Goal: Information Seeking & Learning: Learn about a topic

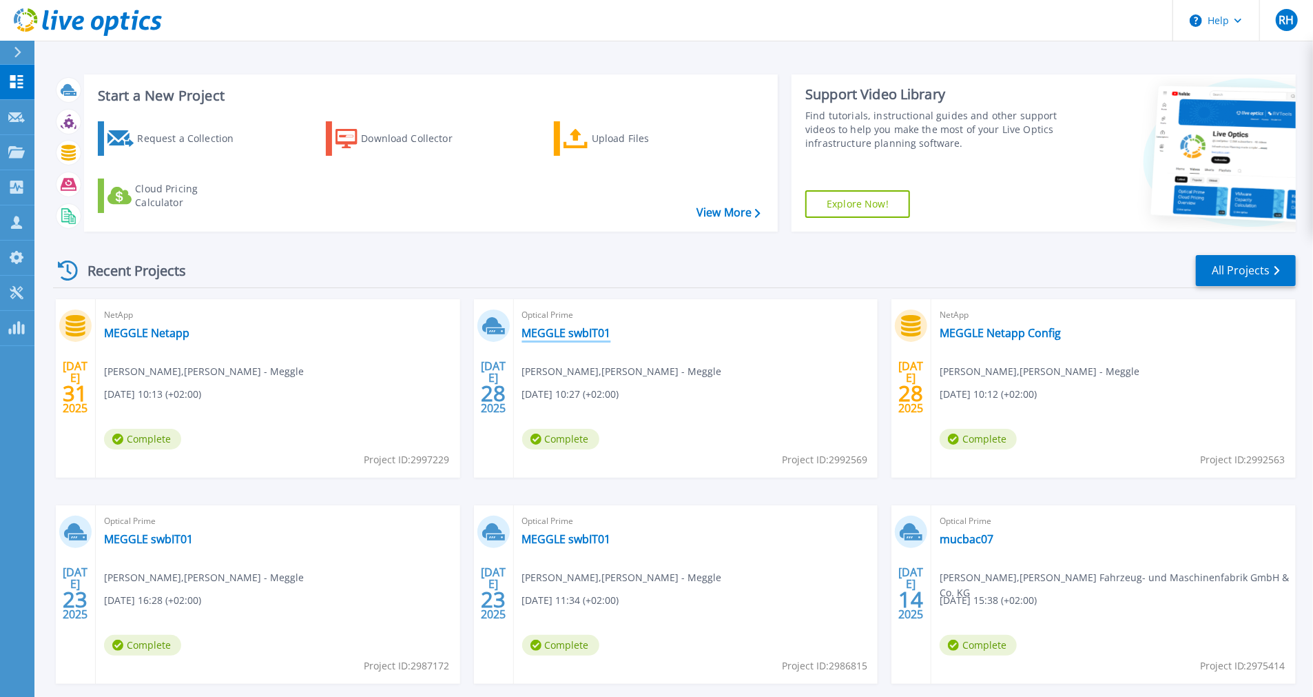
click at [579, 333] on link "MEGGLE swbIT01" at bounding box center [566, 333] width 89 height 14
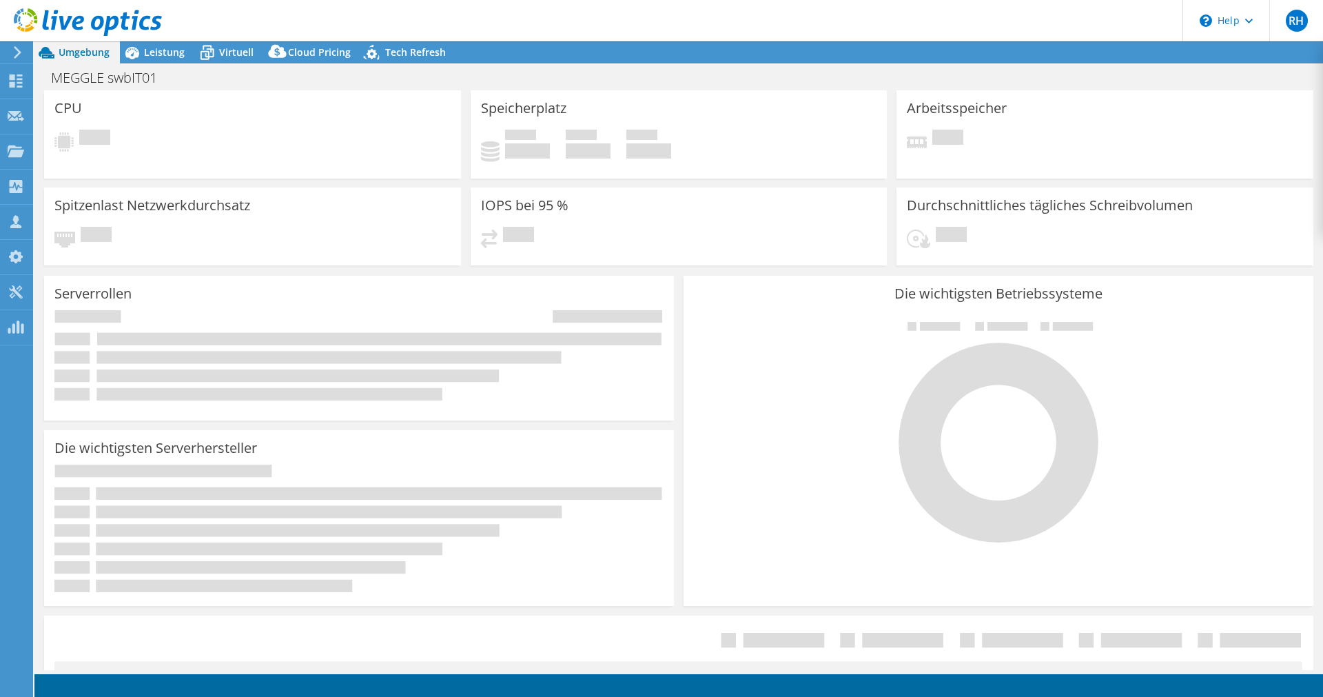
select select "EUFrankfurt"
select select "USD"
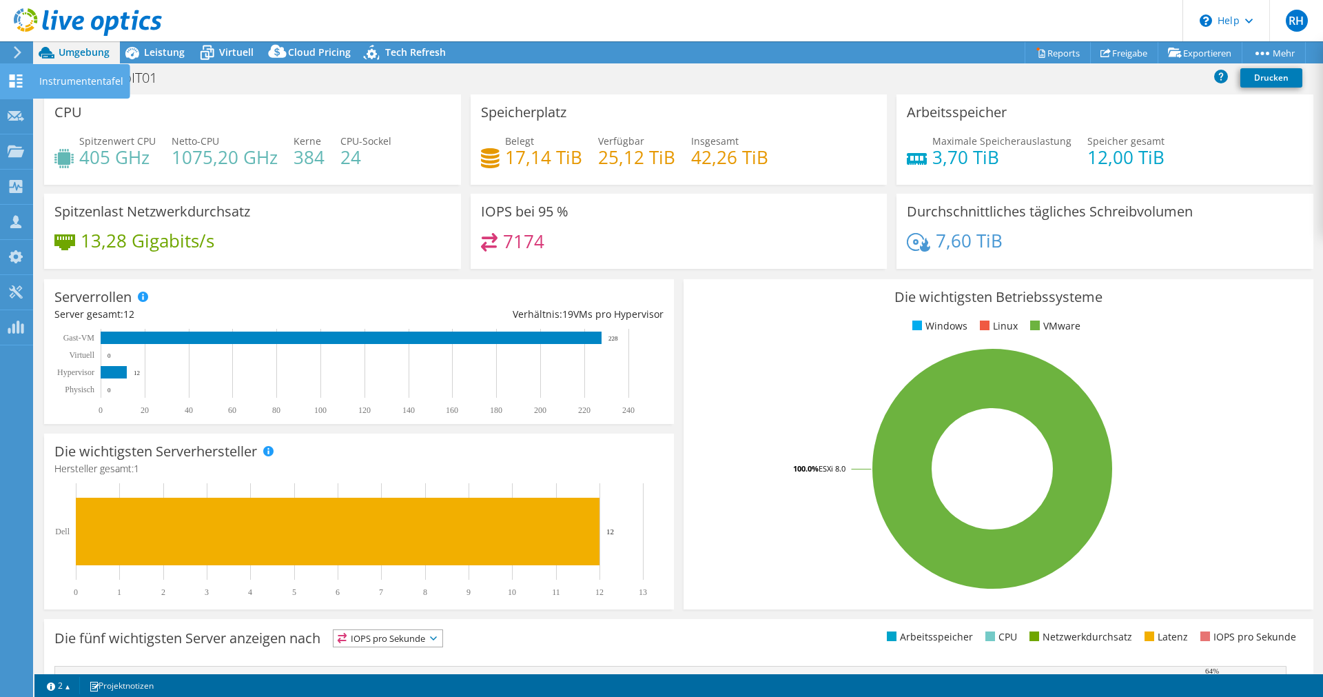
click at [17, 75] on use at bounding box center [16, 80] width 13 height 13
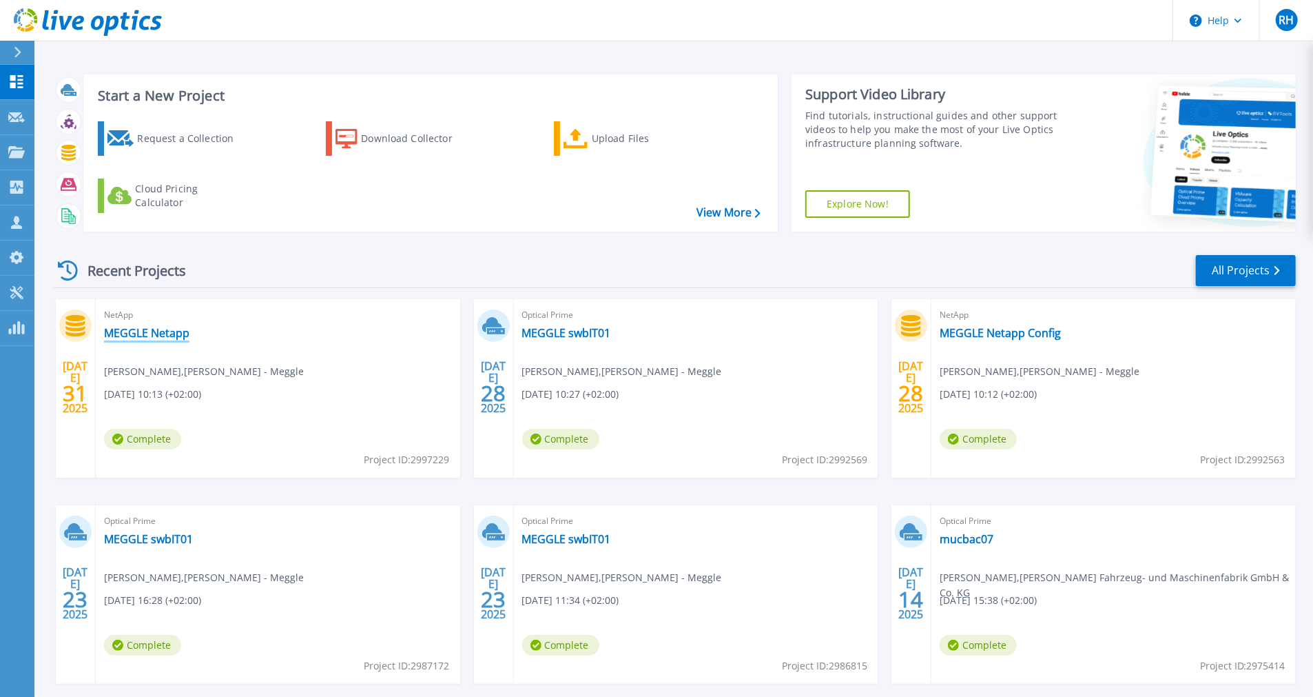
click at [176, 336] on link "MEGGLE Netapp" at bounding box center [146, 333] width 85 height 14
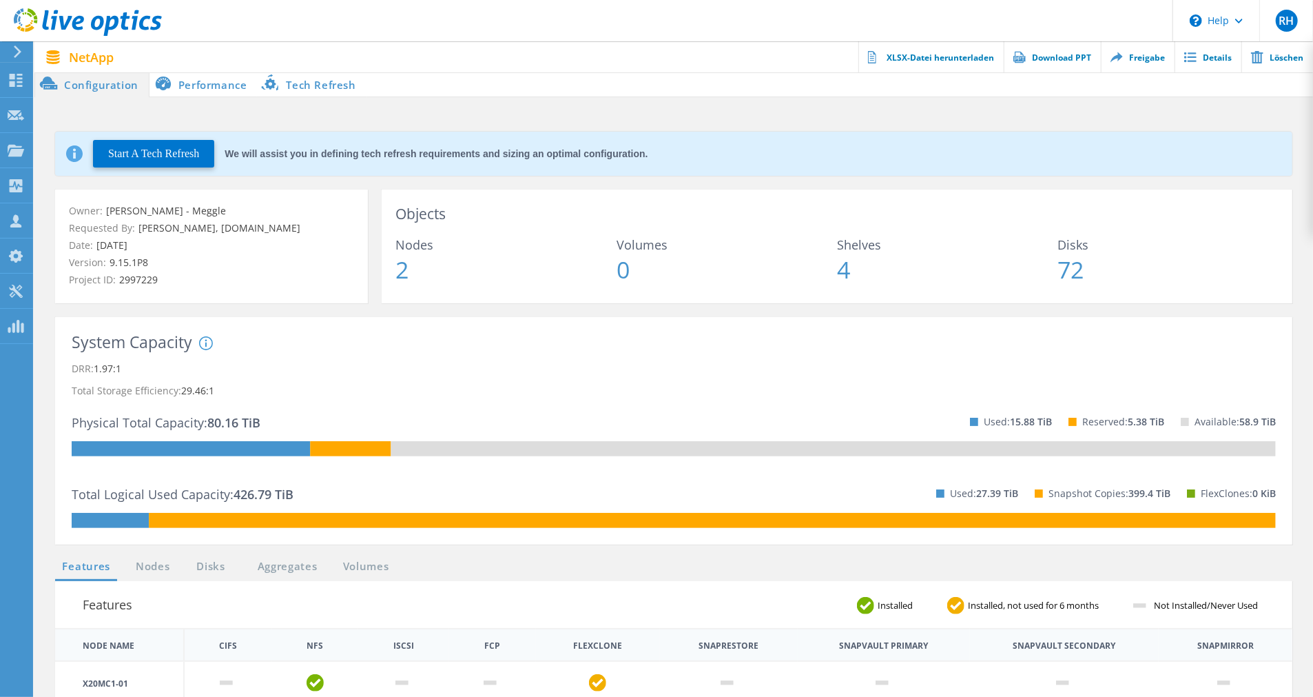
scroll to position [1, 0]
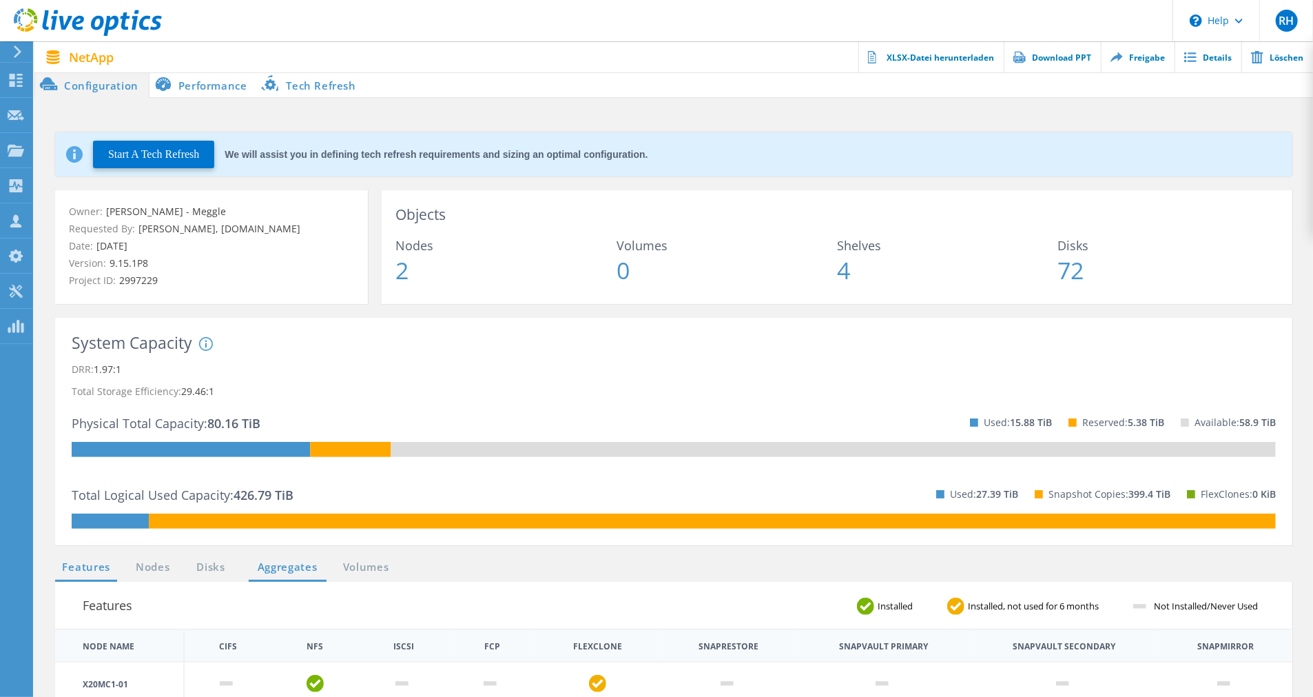
click at [267, 566] on link "Aggregates" at bounding box center [288, 567] width 78 height 17
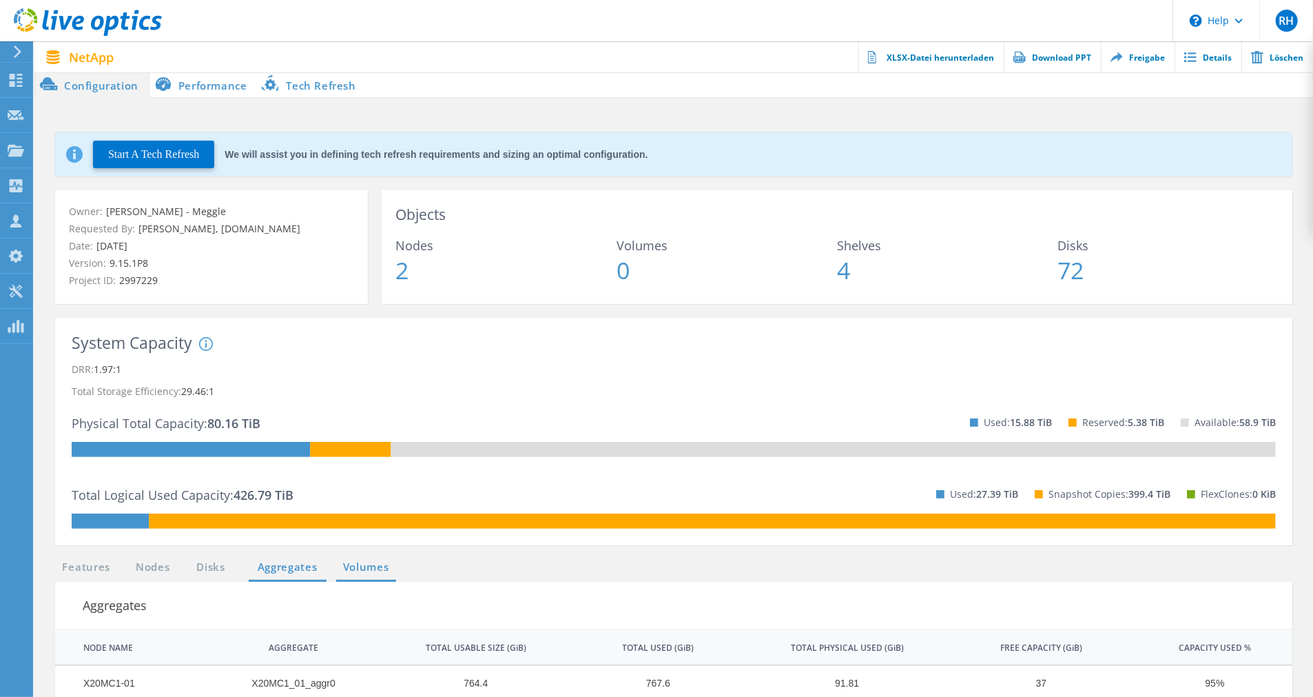
click at [356, 571] on link "Volumes" at bounding box center [366, 567] width 60 height 17
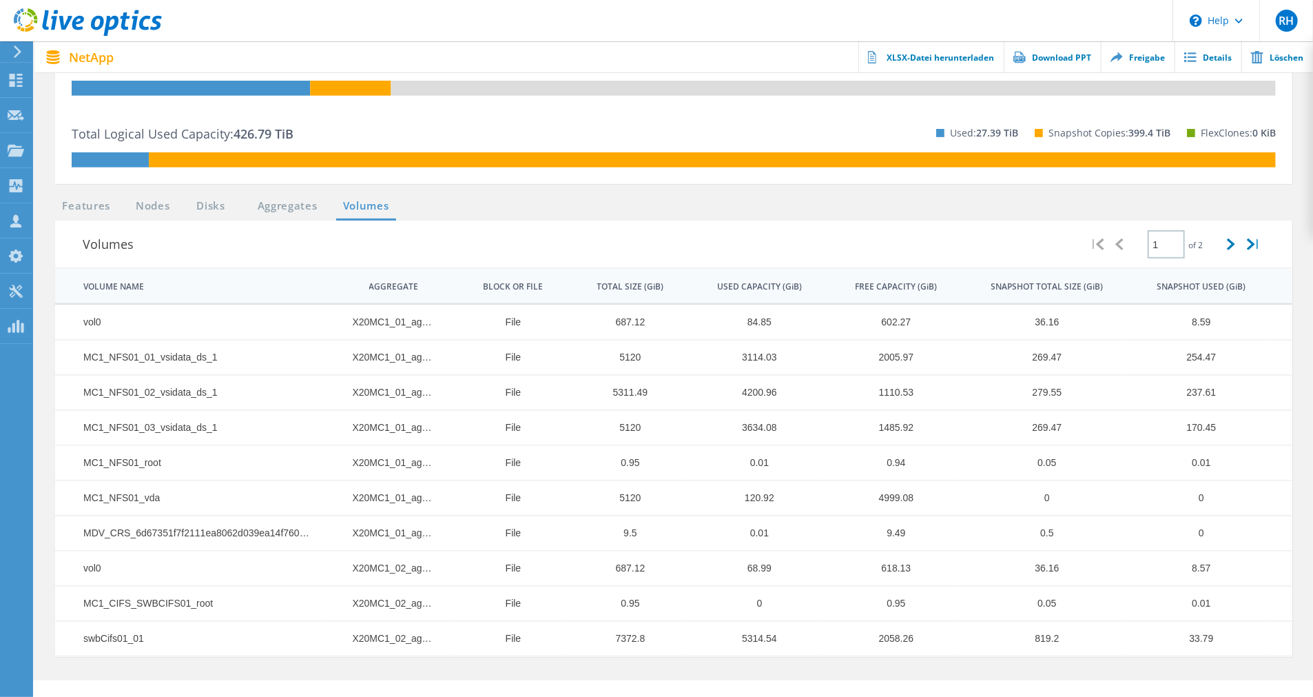
scroll to position [387, 0]
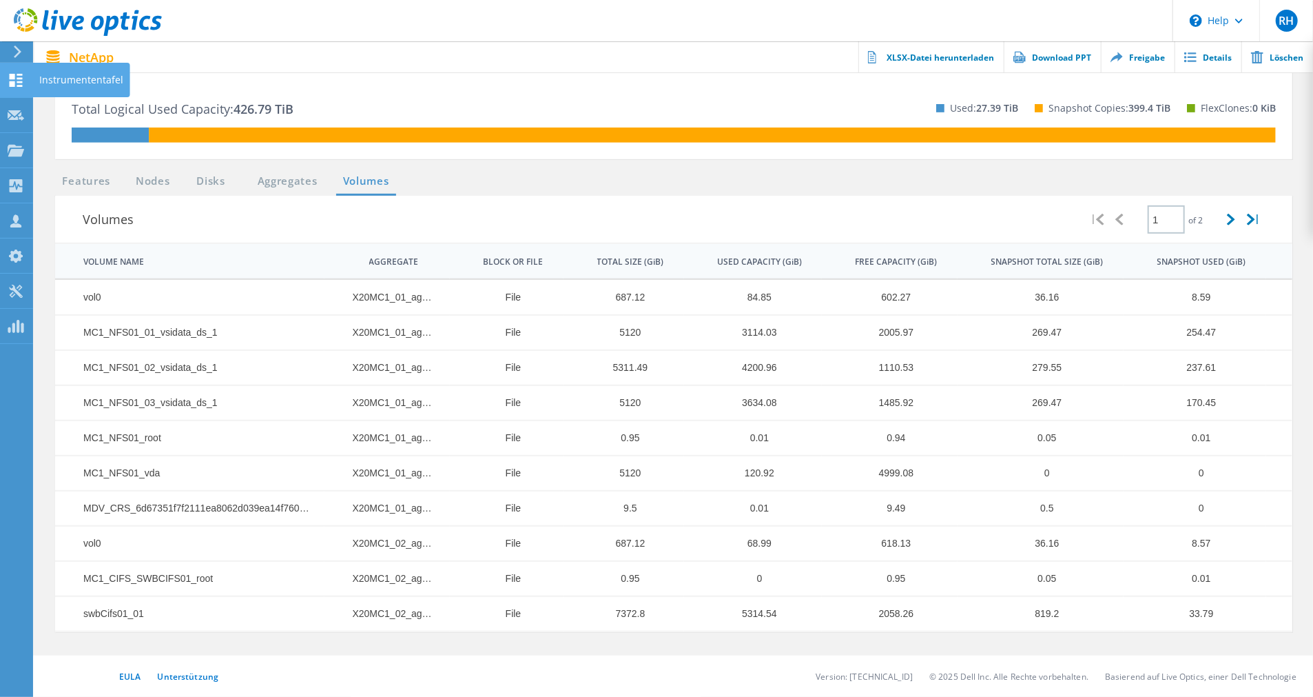
click at [61, 79] on div "Instrumententafel" at bounding box center [81, 80] width 84 height 10
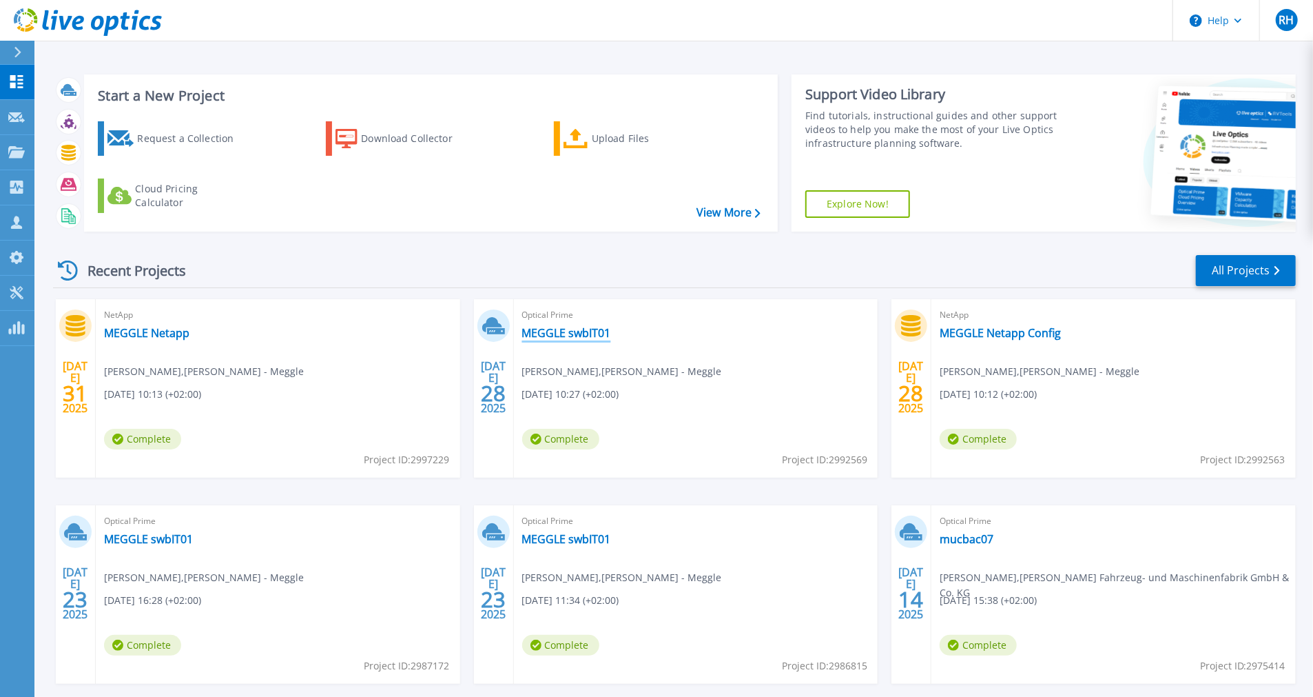
click at [570, 331] on link "MEGGLE swbIT01" at bounding box center [566, 333] width 89 height 14
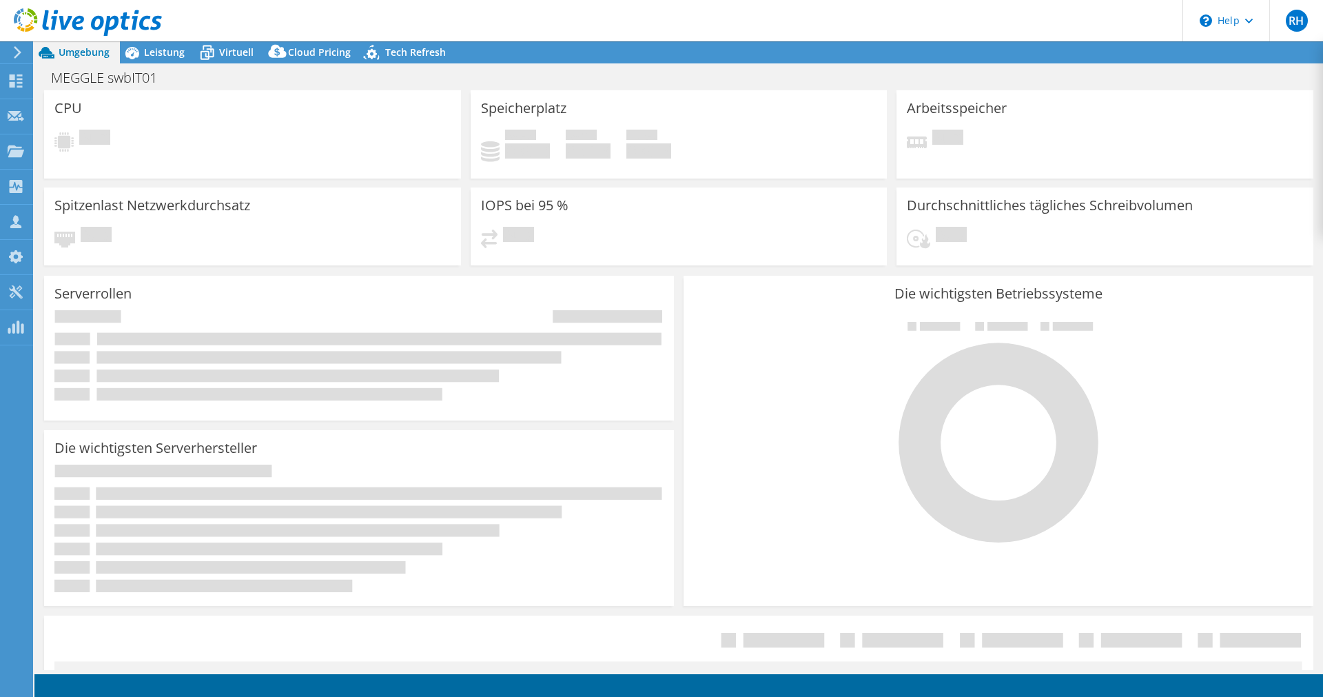
select select "USD"
select select "EUFrankfurt"
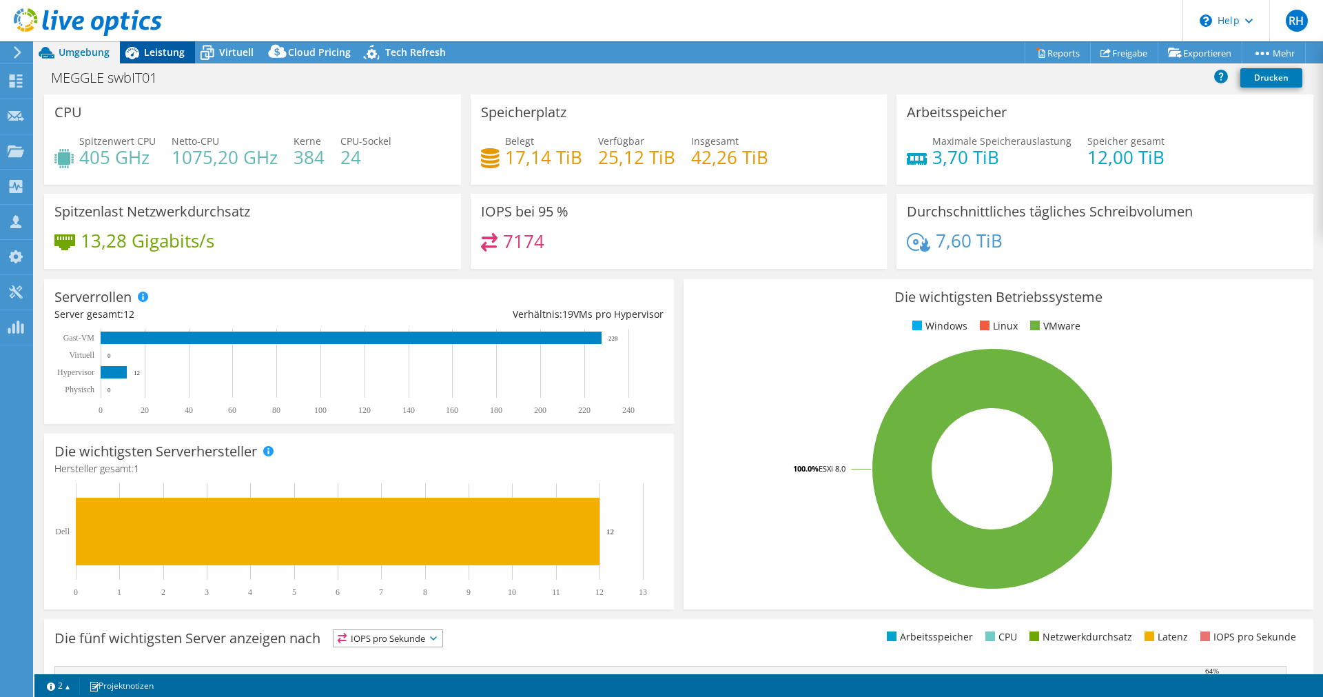
click at [163, 53] on span "Leistung" at bounding box center [164, 51] width 41 height 13
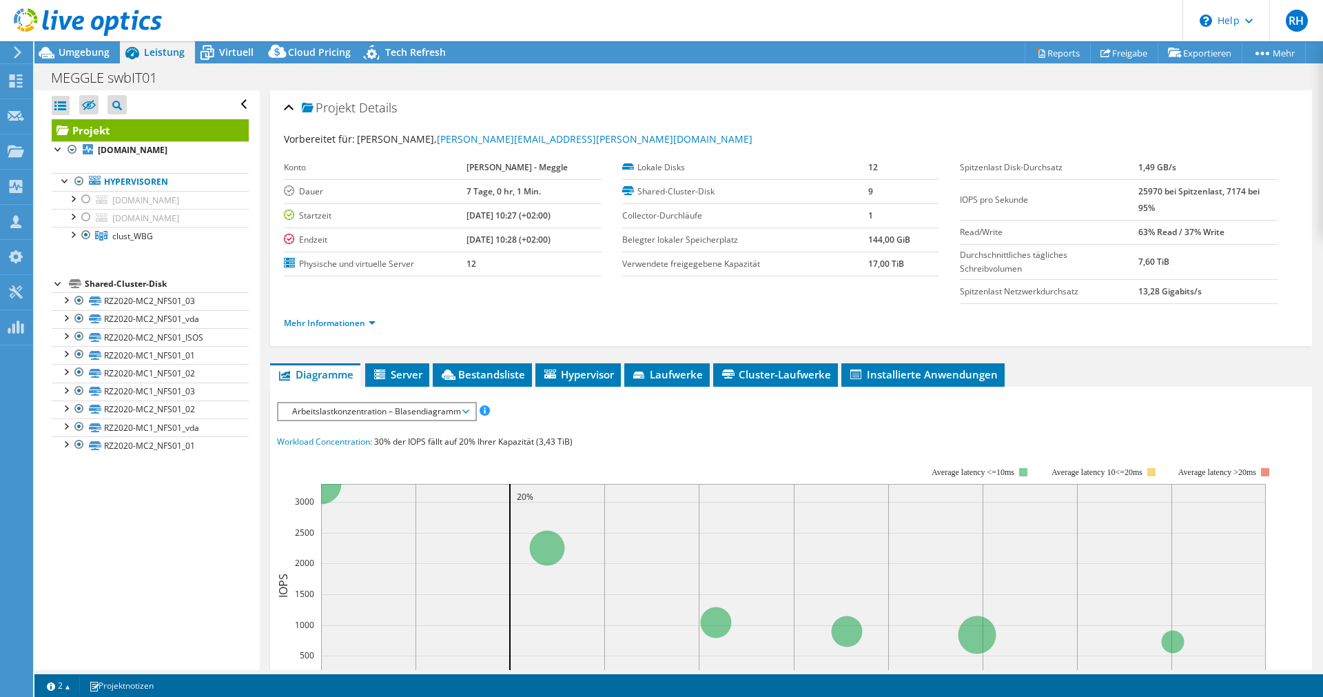
click at [13, 48] on icon at bounding box center [17, 52] width 10 height 12
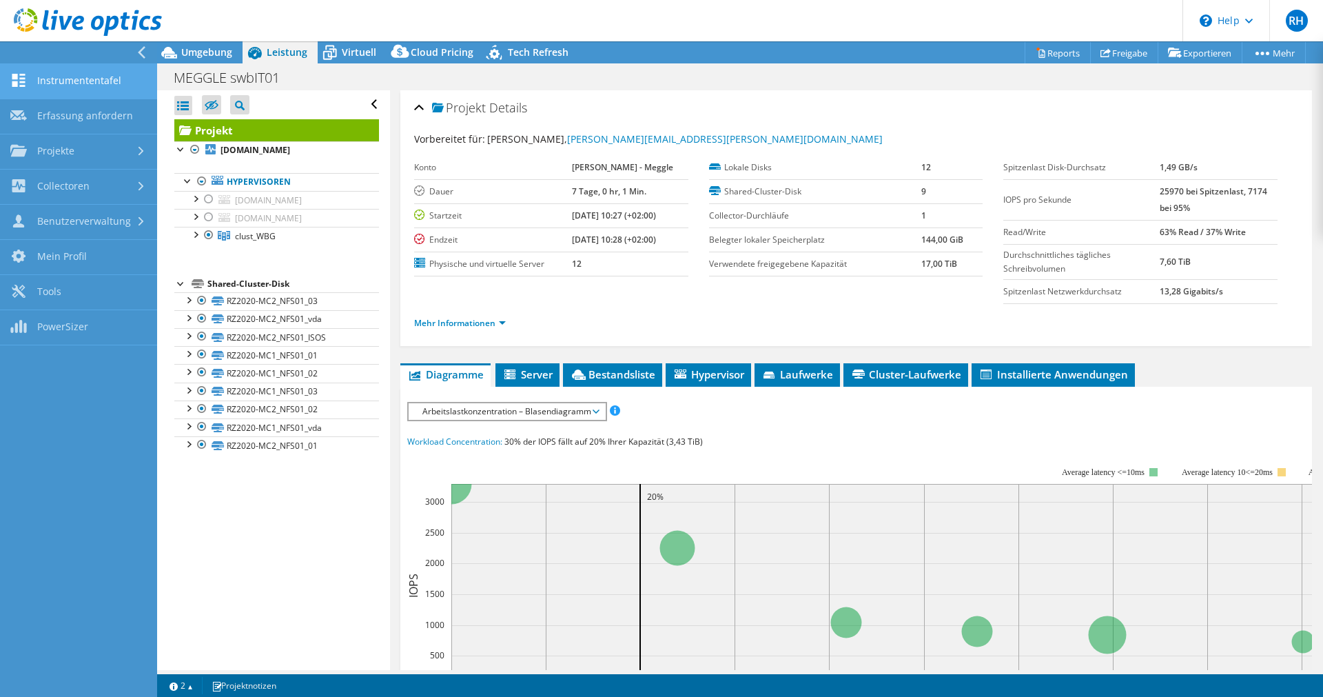
click at [25, 85] on icon at bounding box center [18, 80] width 17 height 13
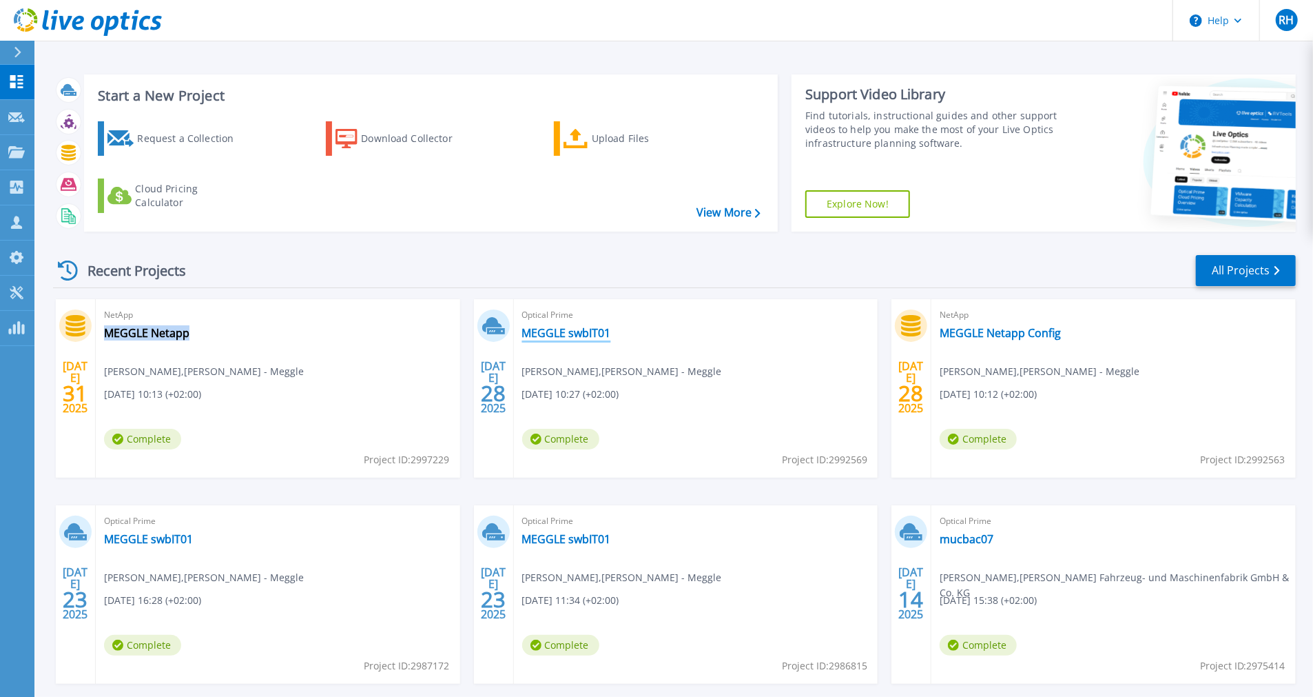
click at [602, 336] on link "MEGGLE swbIT01" at bounding box center [566, 333] width 89 height 14
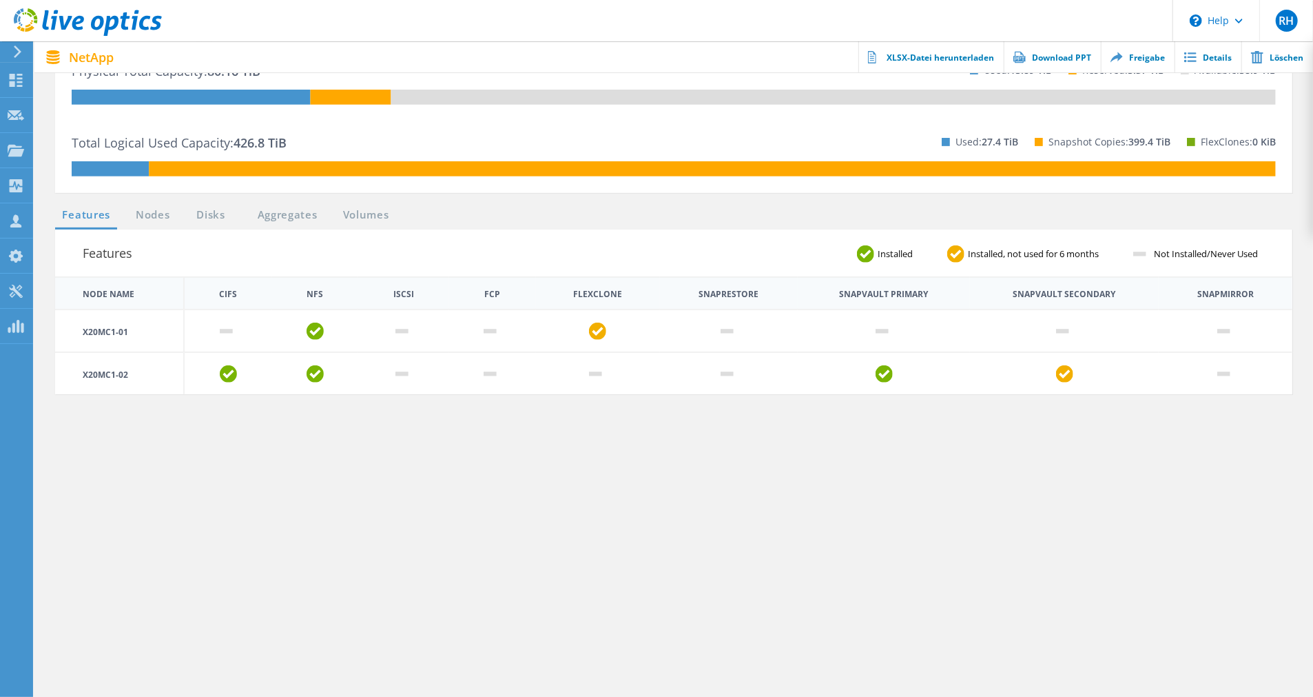
scroll to position [246, 0]
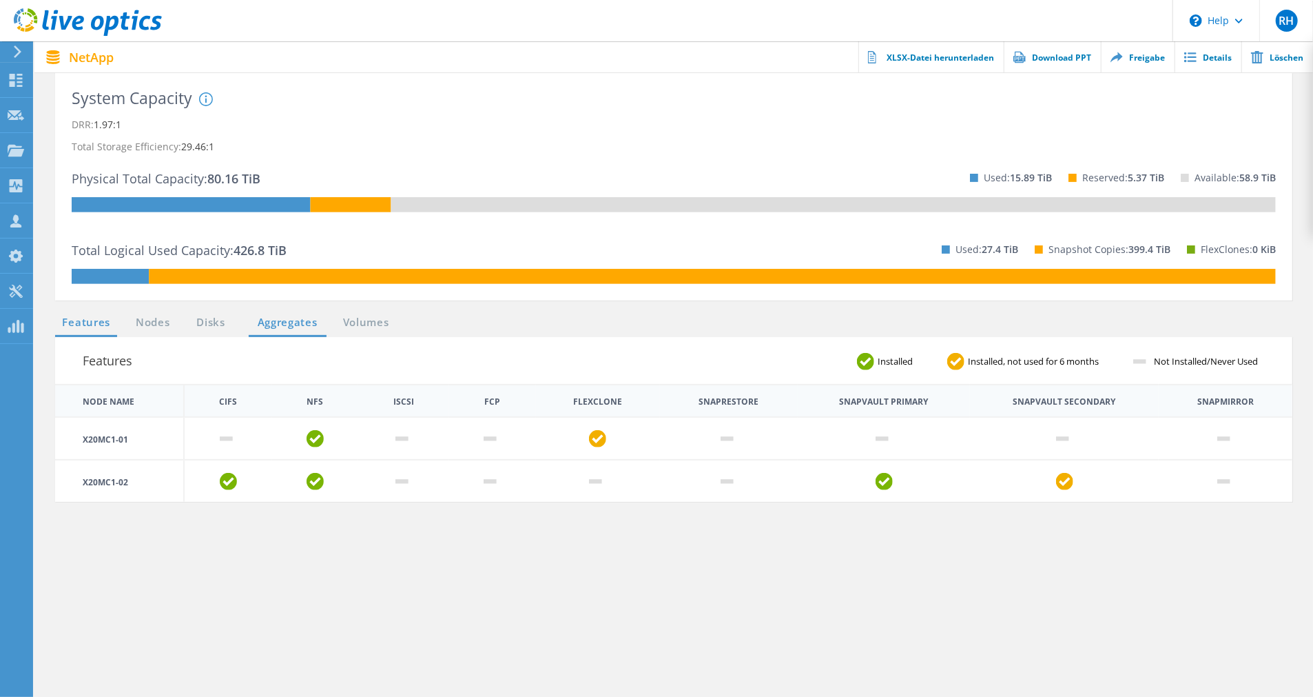
click at [282, 322] on link "Aggregates" at bounding box center [288, 322] width 78 height 17
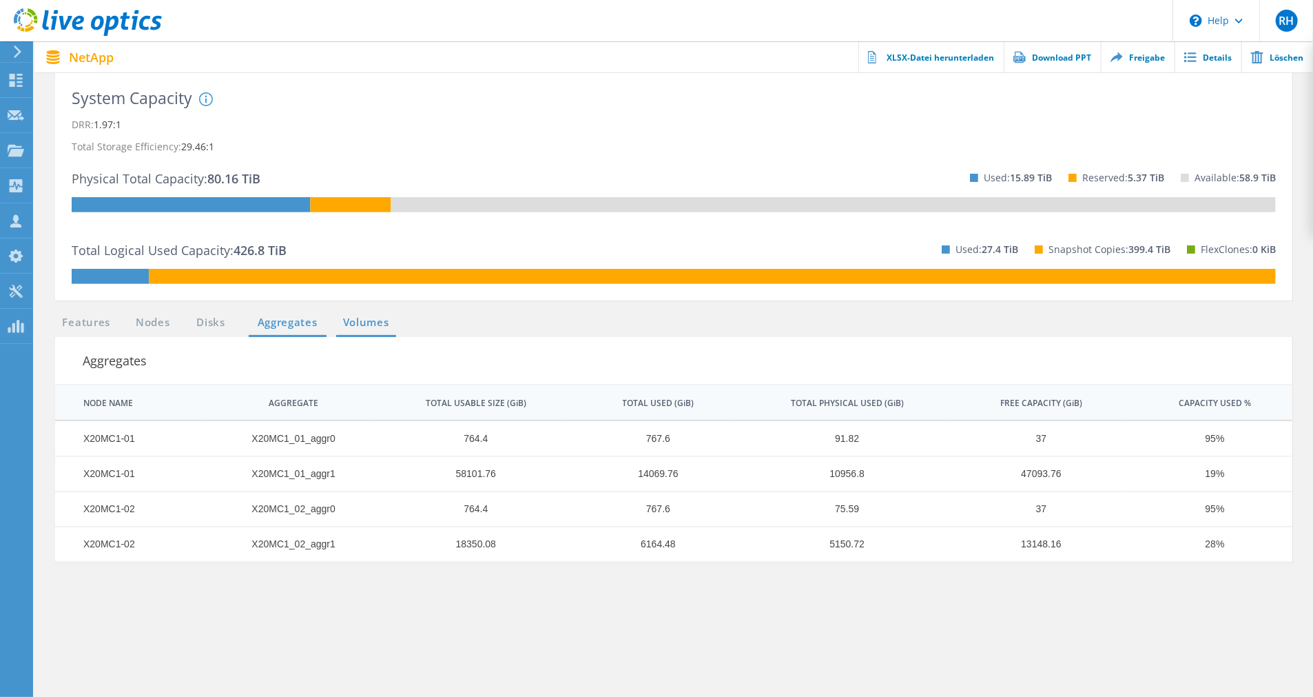
click at [361, 329] on link "Volumes" at bounding box center [366, 322] width 60 height 17
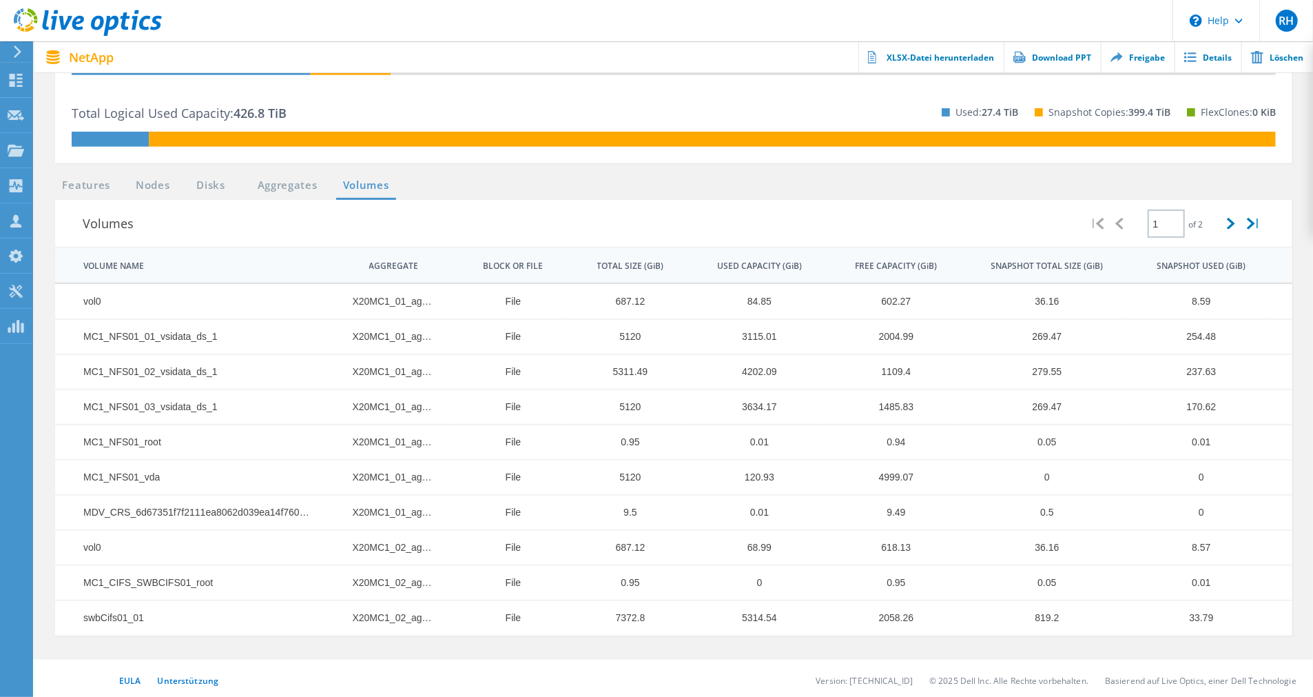
scroll to position [387, 0]
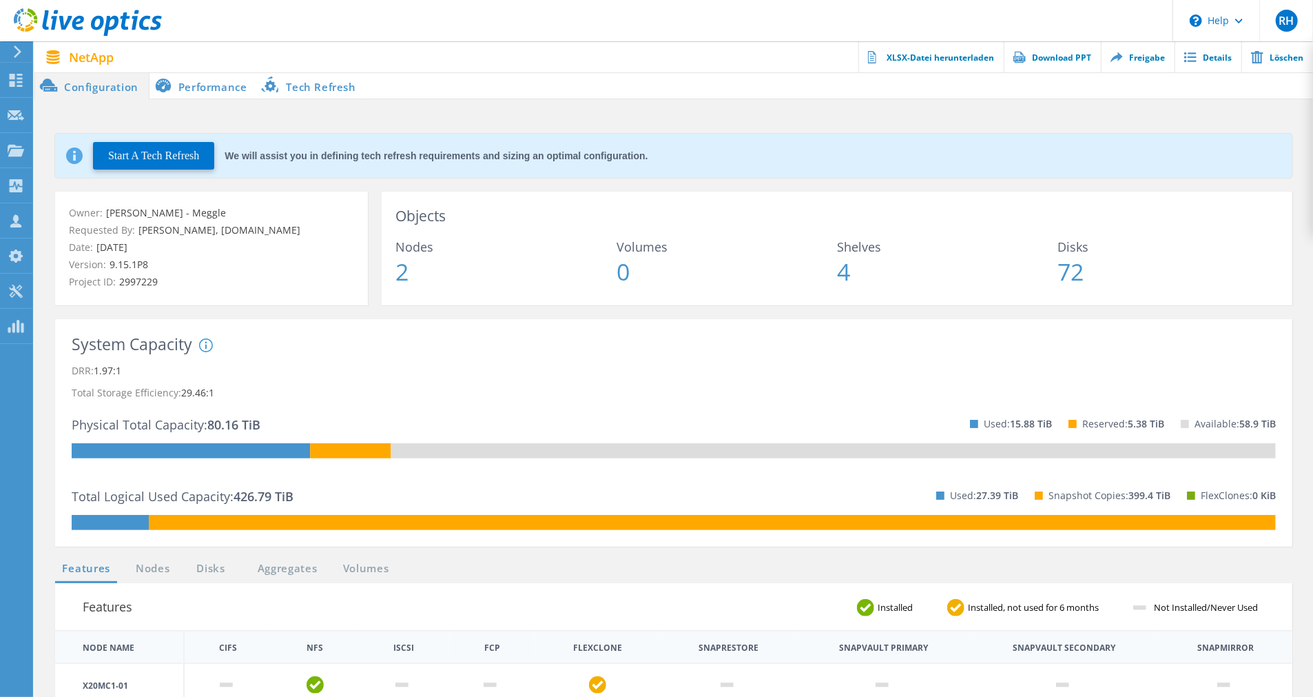
scroll to position [21, 0]
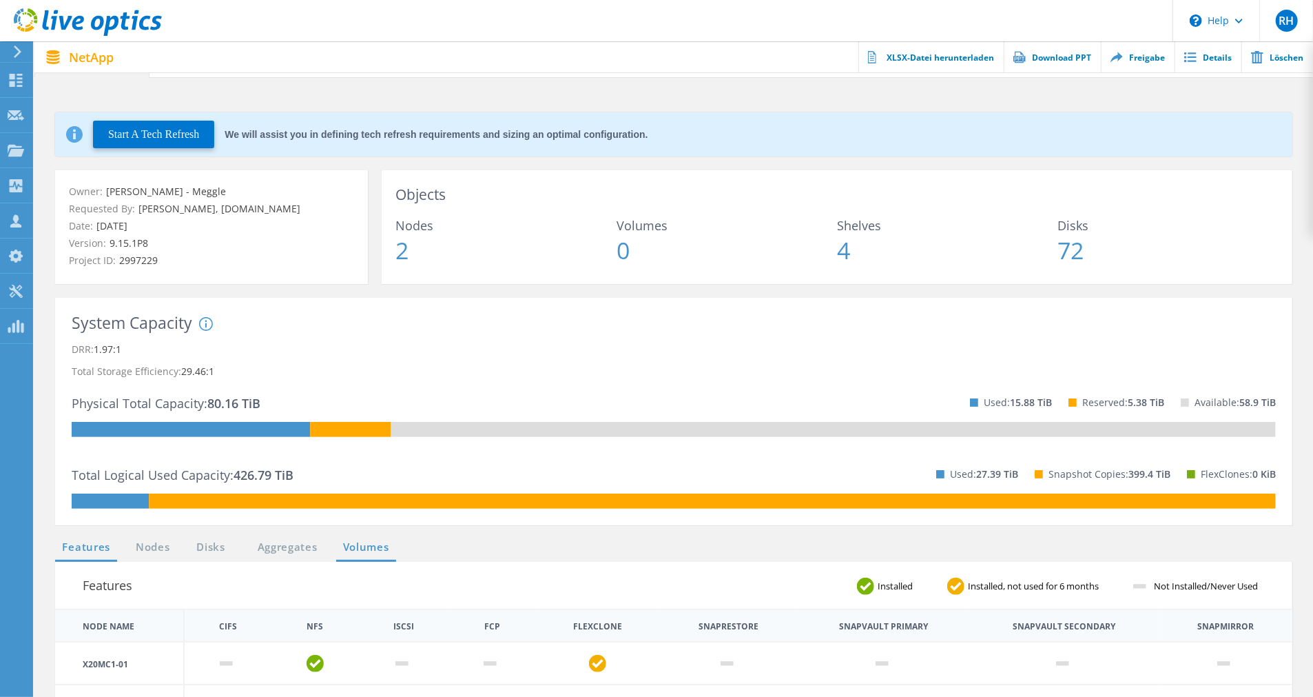
click at [359, 534] on div "System Capacity System DRR represents DRR w/o SnapShots and FlexClones for newe…" at bounding box center [673, 418] width 1265 height 241
click at [360, 544] on link "Volumes" at bounding box center [366, 547] width 60 height 17
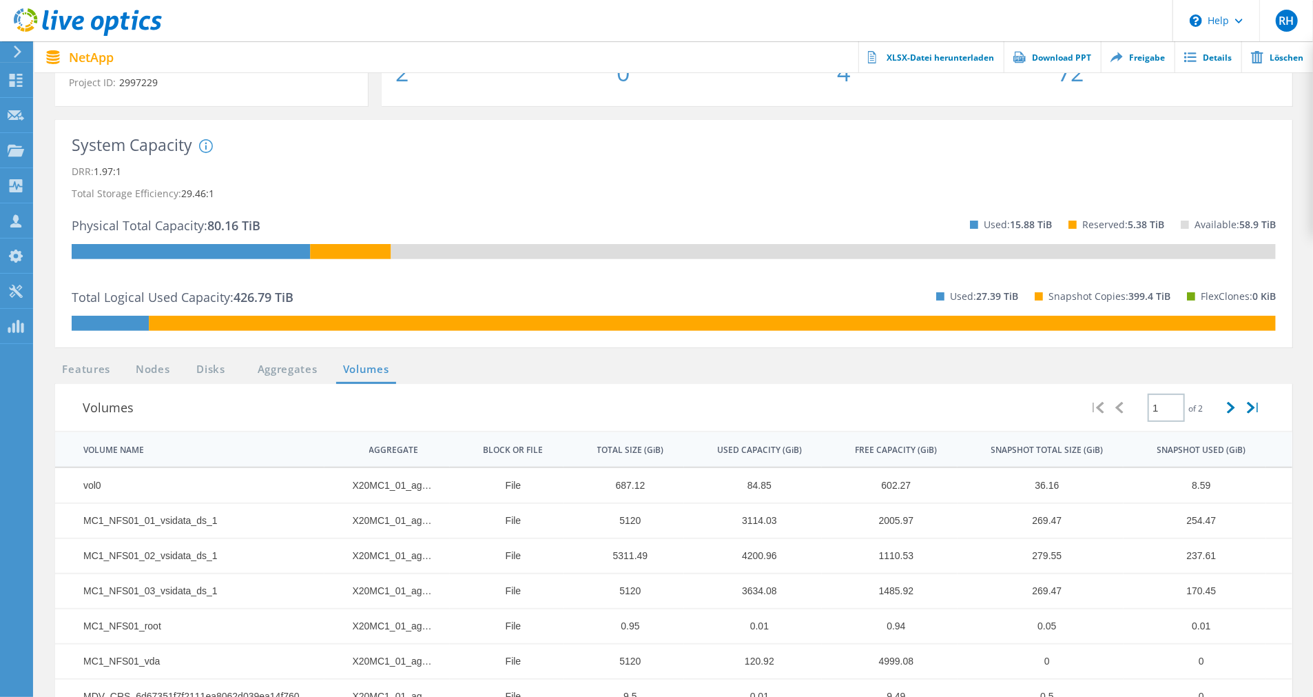
scroll to position [387, 0]
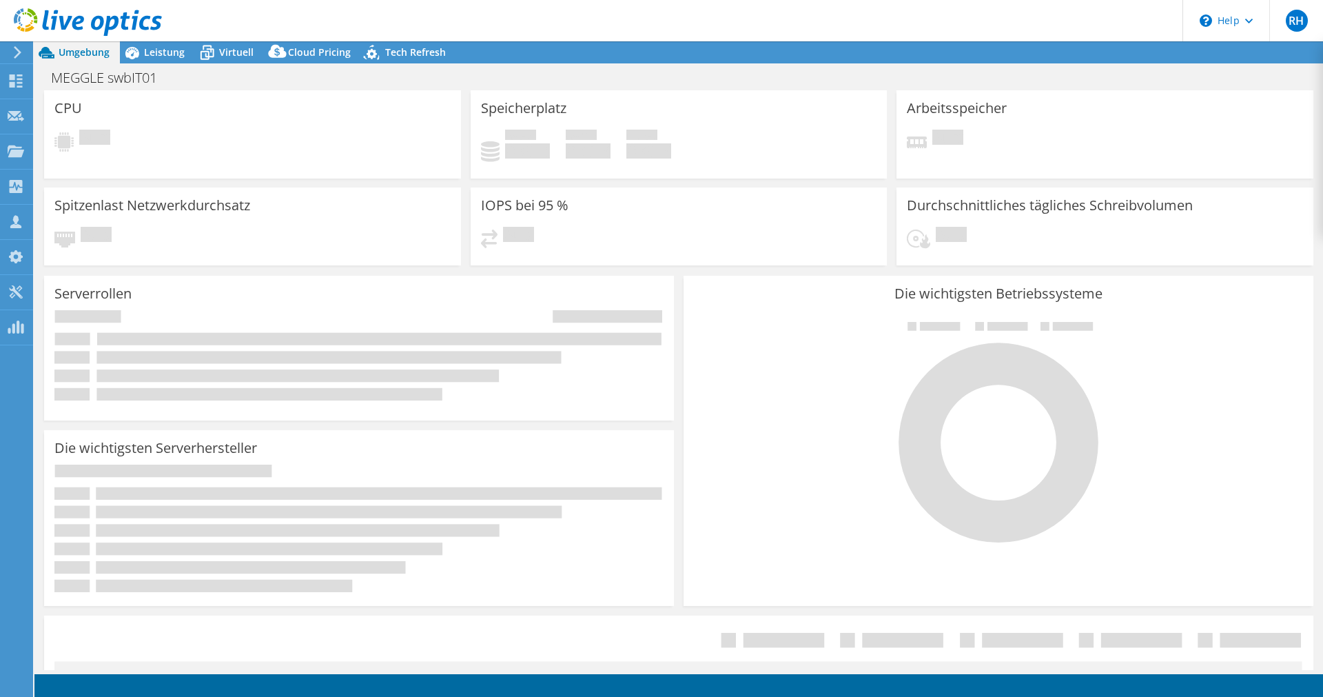
select select "USD"
select select "EUFrankfurt"
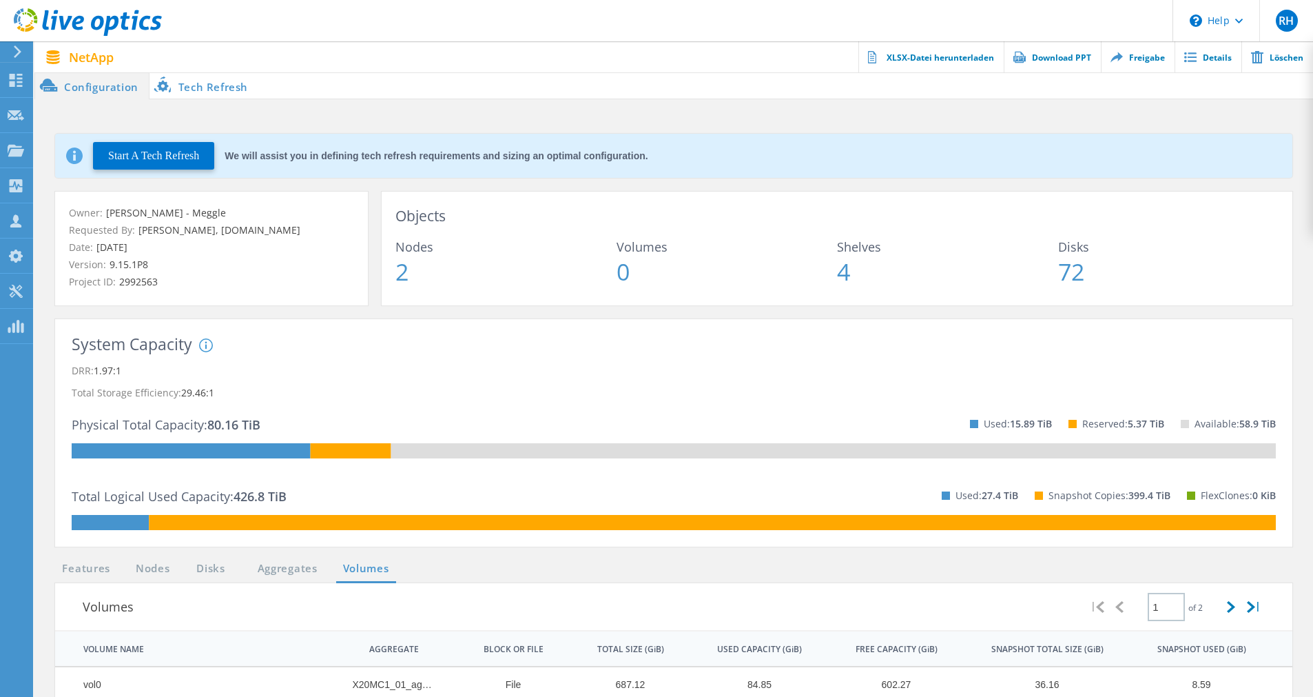
scroll to position [387, 0]
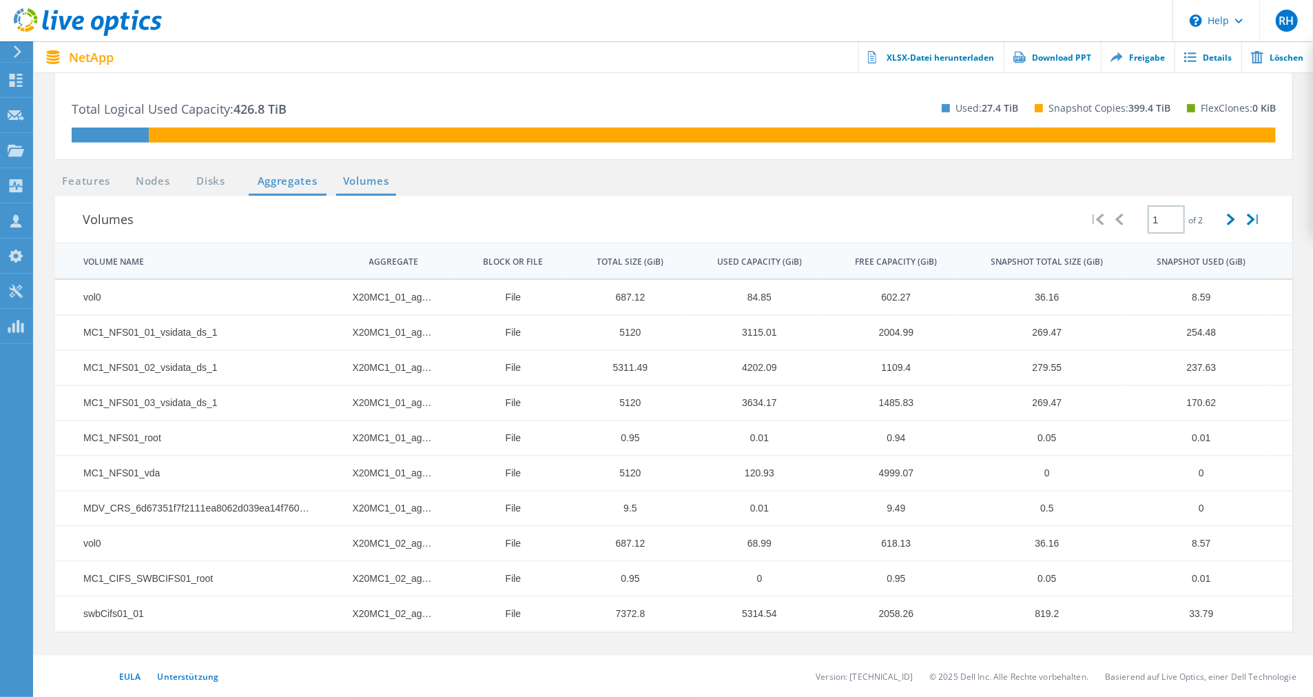
click at [291, 180] on link "Aggregates" at bounding box center [288, 181] width 78 height 17
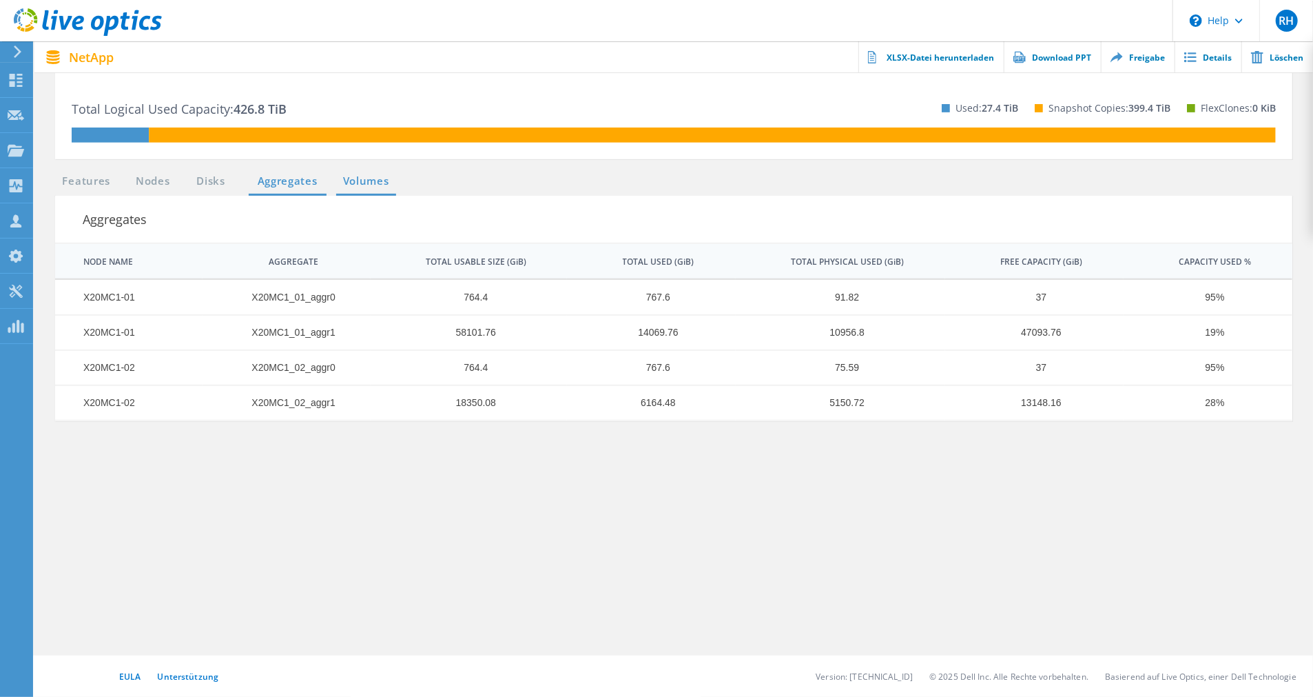
click at [391, 176] on link "Volumes" at bounding box center [366, 181] width 60 height 17
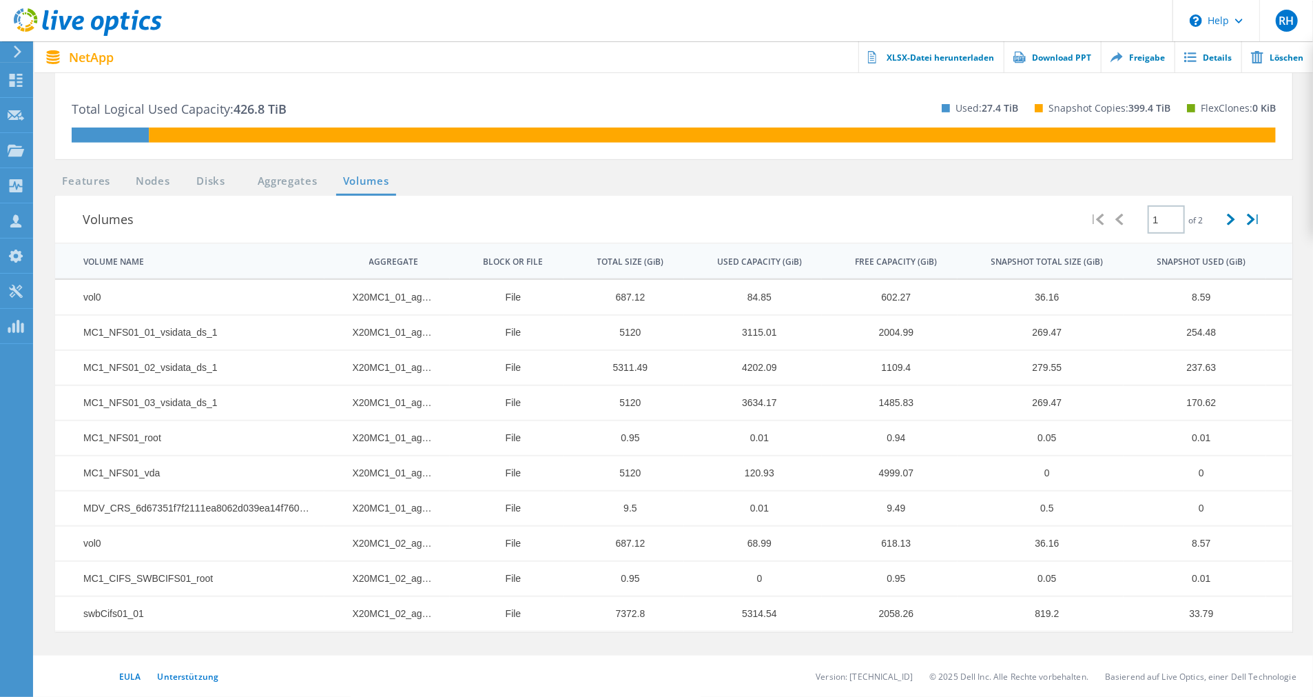
scroll to position [0, 0]
